Goal: Check status: Check status

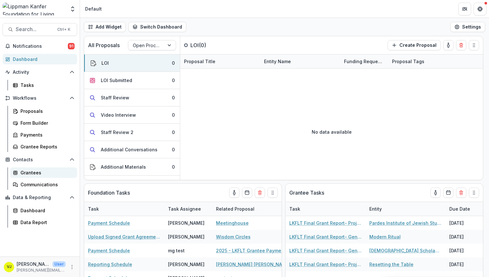
click at [45, 170] on div "Grantees" at bounding box center [46, 172] width 52 height 7
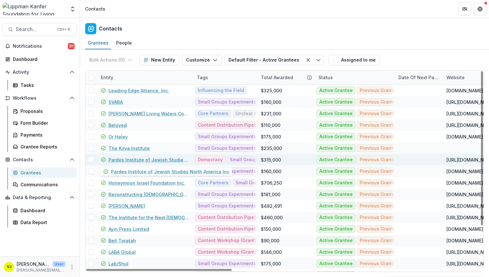
click at [112, 158] on link "Pardes Institute of Jewish Studies North America Inc" at bounding box center [149, 159] width 81 height 7
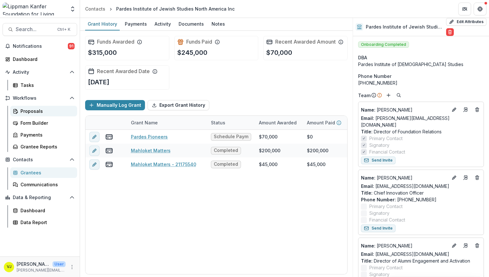
click at [37, 110] on div "Proposals" at bounding box center [46, 111] width 52 height 7
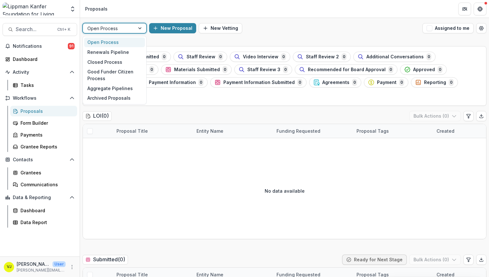
drag, startPoint x: 131, startPoint y: 30, endPoint x: 109, endPoint y: 62, distance: 38.9
click at [109, 62] on div "Closed Process" at bounding box center [114, 62] width 61 height 10
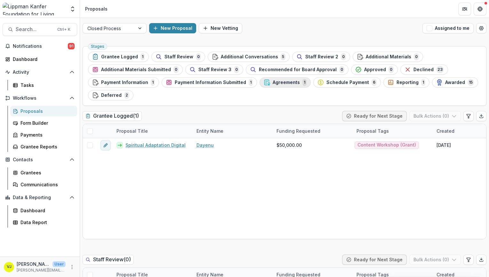
click at [287, 81] on span "Agreements" at bounding box center [286, 82] width 27 height 5
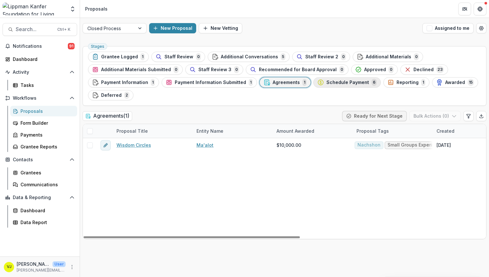
click at [340, 79] on div "Schedule Payment 6" at bounding box center [347, 82] width 59 height 7
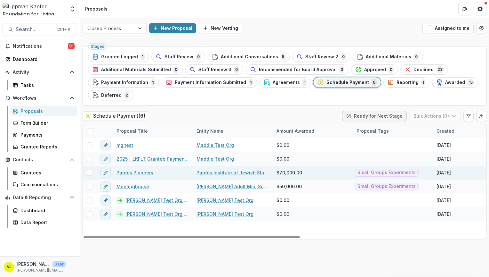
click at [127, 170] on link "Pardes Pioneers" at bounding box center [135, 172] width 37 height 7
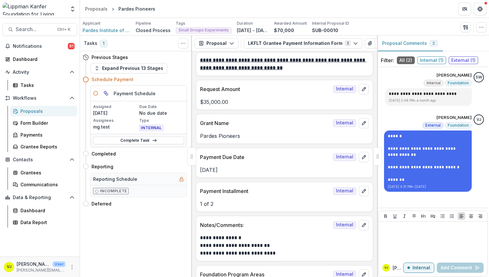
scroll to position [1037, 0]
